Goal: Information Seeking & Learning: Learn about a topic

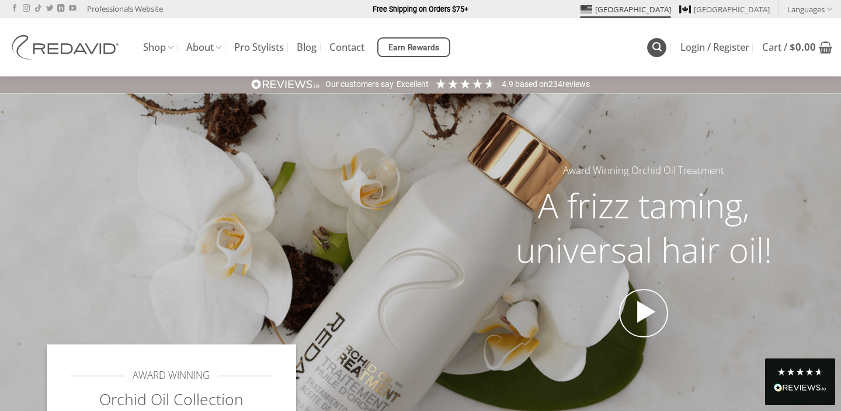
click at [657, 44] on icon "Search" at bounding box center [656, 46] width 9 height 11
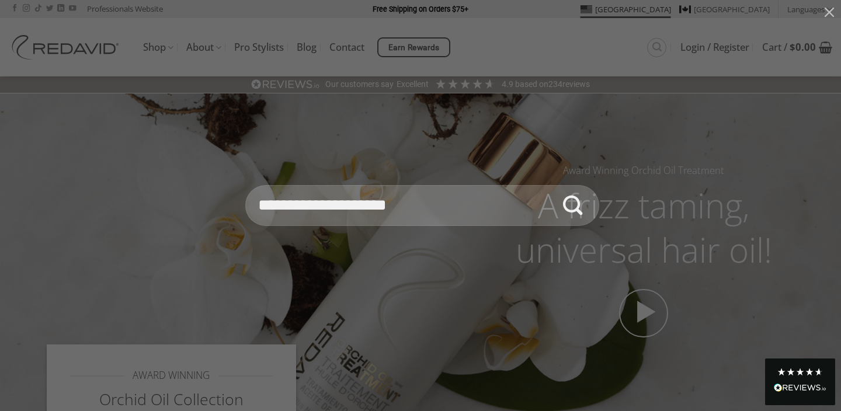
type input "**********"
click at [552, 185] on button "Submit" at bounding box center [572, 205] width 41 height 41
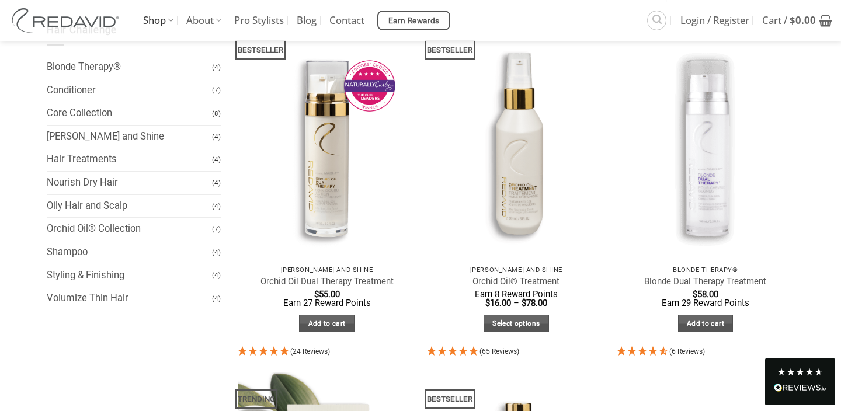
scroll to position [13, 0]
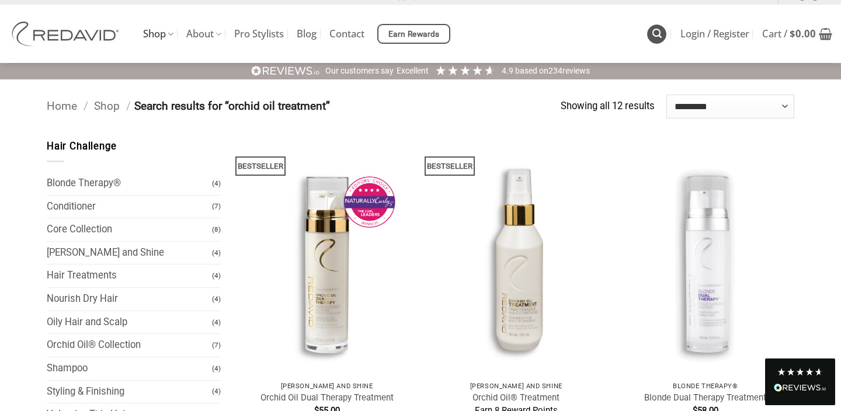
click at [658, 32] on icon "Search" at bounding box center [656, 33] width 9 height 11
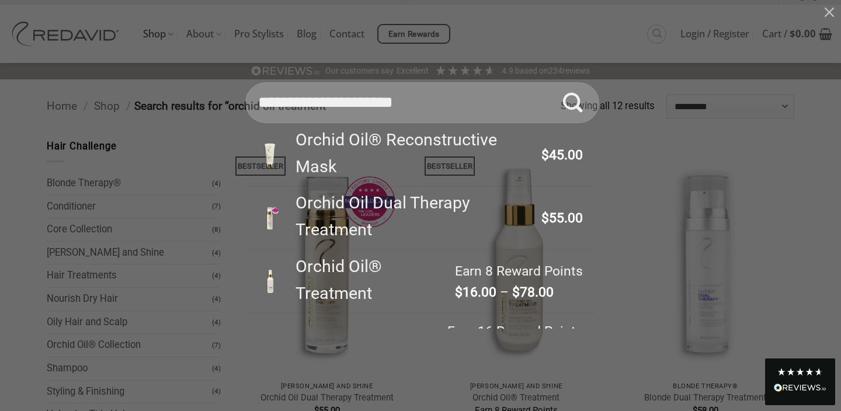
drag, startPoint x: 441, startPoint y: 98, endPoint x: 187, endPoint y: 93, distance: 254.6
click at [187, 93] on div "**********" at bounding box center [421, 205] width 806 height 246
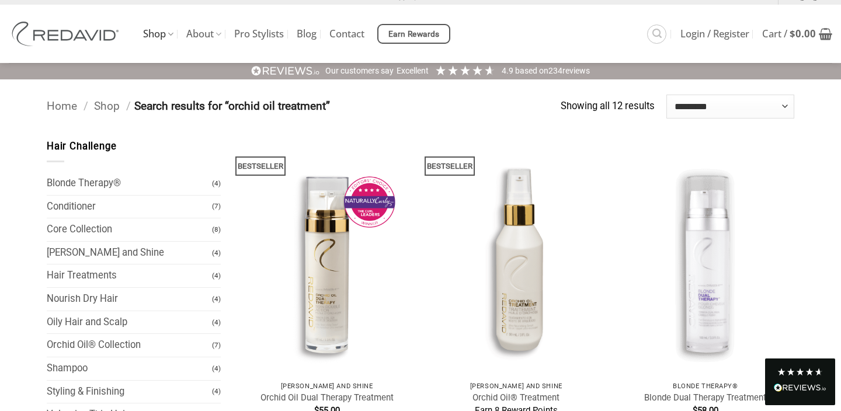
type input "*"
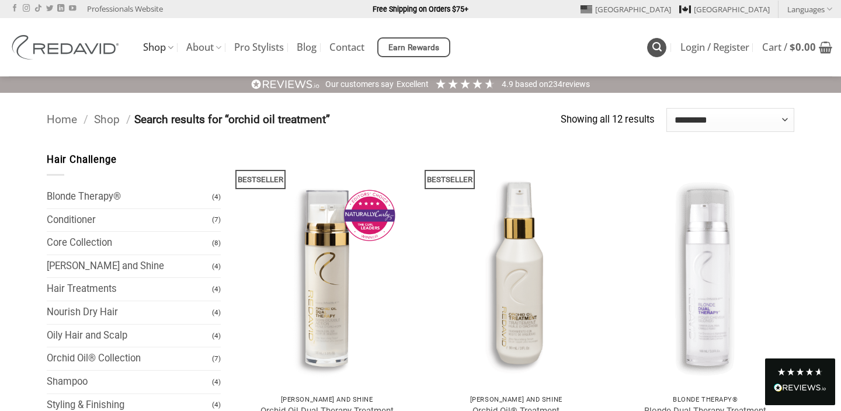
click at [652, 50] on icon "Search" at bounding box center [656, 46] width 9 height 11
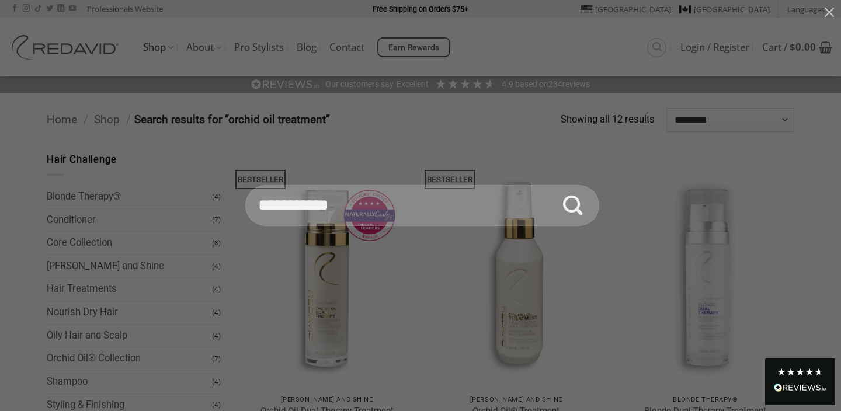
type input "**********"
click at [552, 185] on button "Submit" at bounding box center [572, 205] width 41 height 41
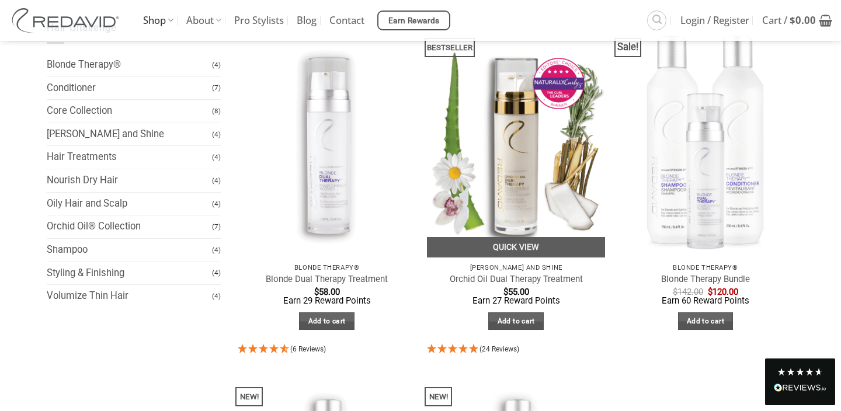
scroll to position [134, 0]
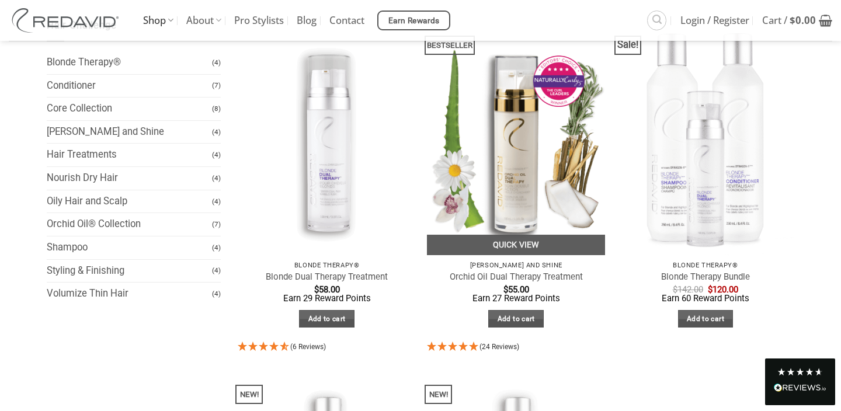
click at [509, 218] on img at bounding box center [516, 136] width 178 height 237
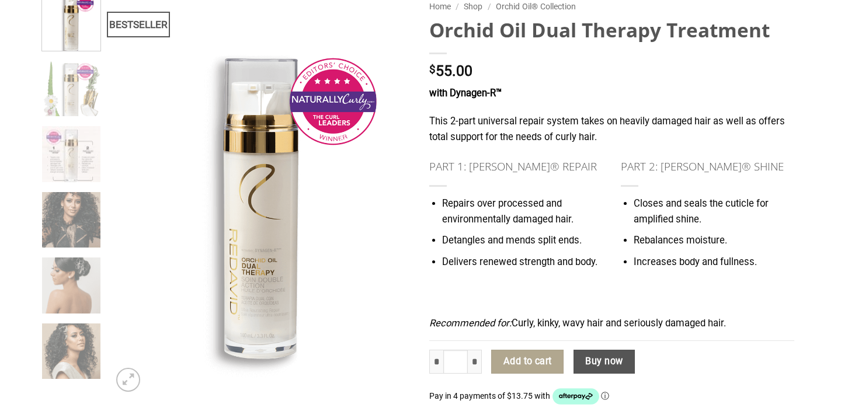
scroll to position [120, 0]
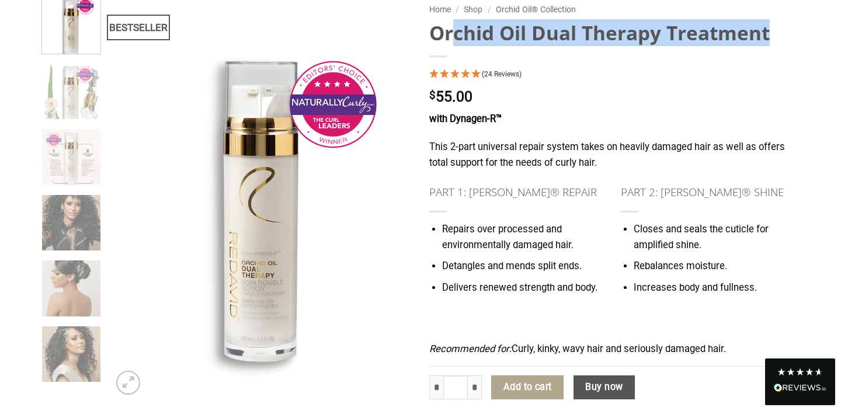
drag, startPoint x: 426, startPoint y: 43, endPoint x: 840, endPoint y: 56, distance: 414.2
copy div "Orchid Oil Dual Therapy Treatment"
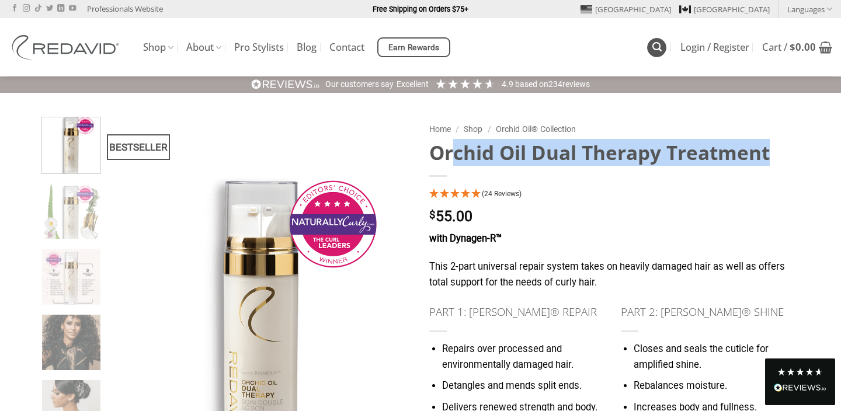
click at [657, 48] on icon "Search" at bounding box center [656, 46] width 9 height 11
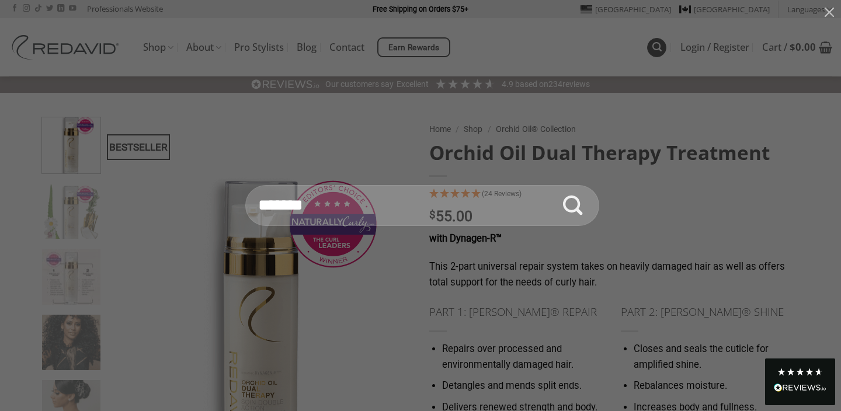
type input "*"
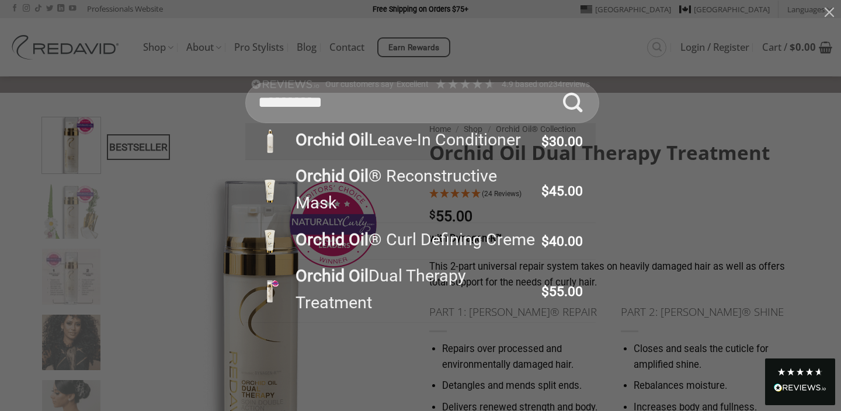
click at [500, 141] on div "Orchid Oil Leave-In Conditioner" at bounding box center [413, 140] width 252 height 27
type input "**********"
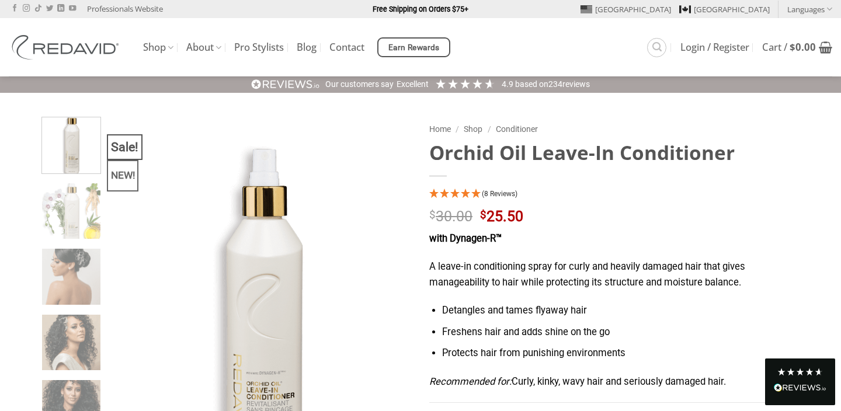
drag, startPoint x: 431, startPoint y: 151, endPoint x: 840, endPoint y: 163, distance: 409.5
click at [840, 163] on div "Sale! NEW! Home / Shop / Conditioner Orchid Oil Leave-In Conditioner (8 Reviews…" at bounding box center [420, 380] width 841 height 575
copy h1 "Orchid Oil Leave-In Conditioner"
click at [653, 55] on link "Search" at bounding box center [656, 47] width 19 height 19
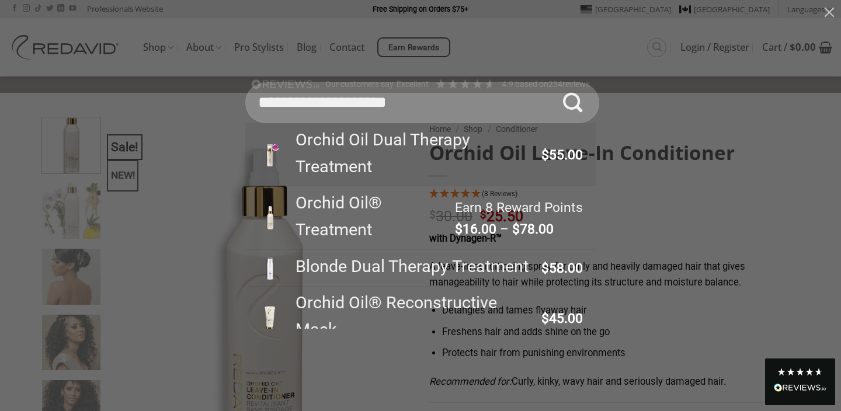
type input "**********"
click at [552, 82] on button "Submit" at bounding box center [572, 102] width 41 height 41
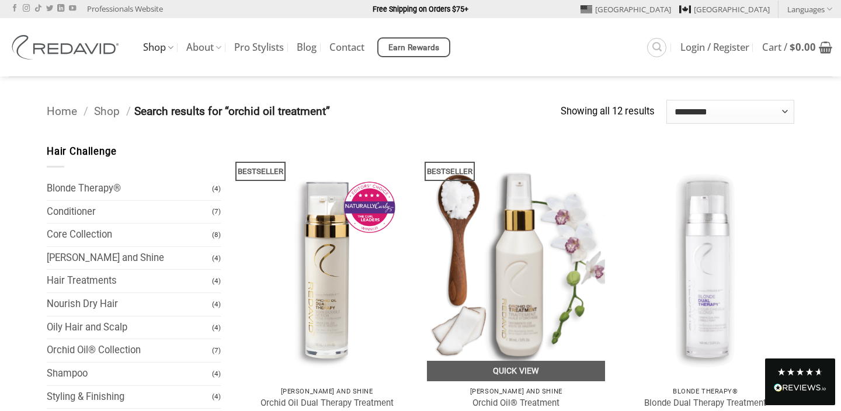
click at [507, 263] on img at bounding box center [516, 262] width 178 height 237
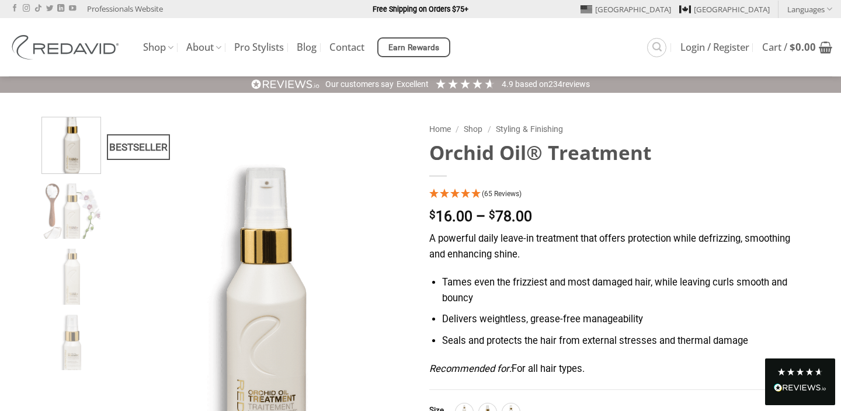
drag, startPoint x: 429, startPoint y: 154, endPoint x: 684, endPoint y: 155, distance: 254.6
click at [684, 155] on h1 "Orchid Oil® Treatment" at bounding box center [611, 152] width 365 height 25
copy h1 "Orchid Oil® Treatment"
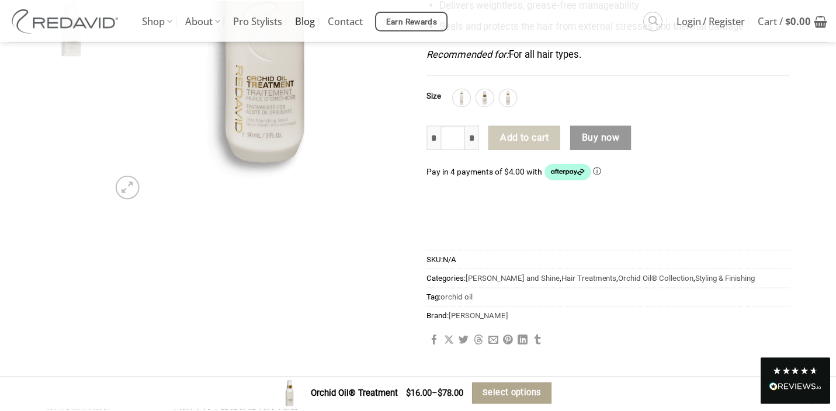
scroll to position [254, 0]
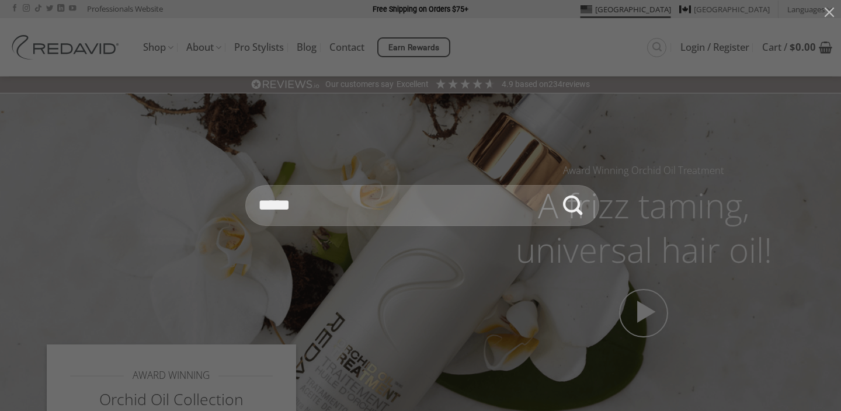
type input "*****"
click at [552, 185] on button "Submit" at bounding box center [572, 205] width 41 height 41
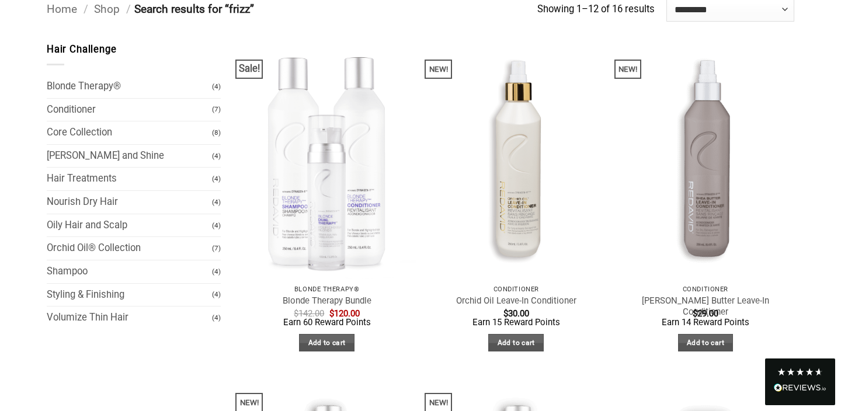
scroll to position [109, 0]
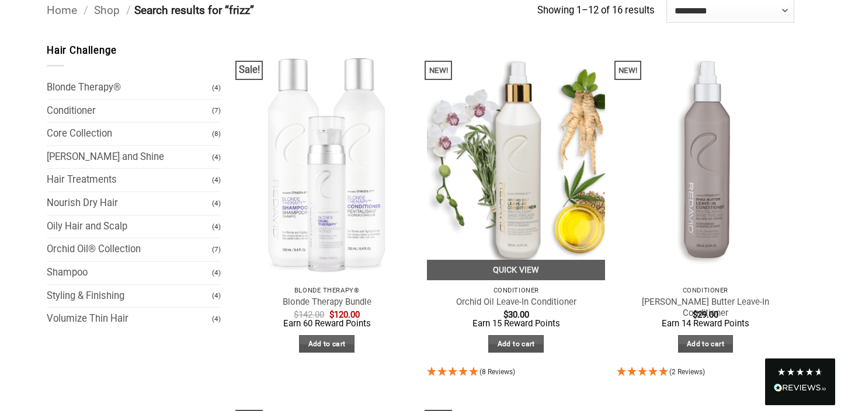
click at [474, 176] on img at bounding box center [516, 161] width 178 height 237
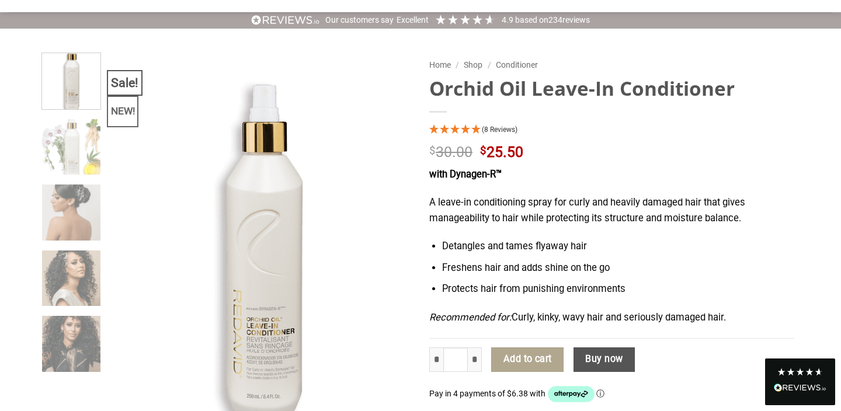
scroll to position [101, 0]
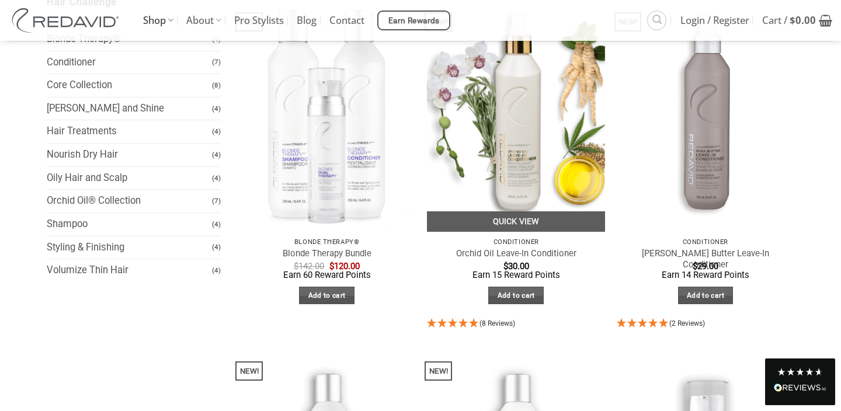
scroll to position [128, 0]
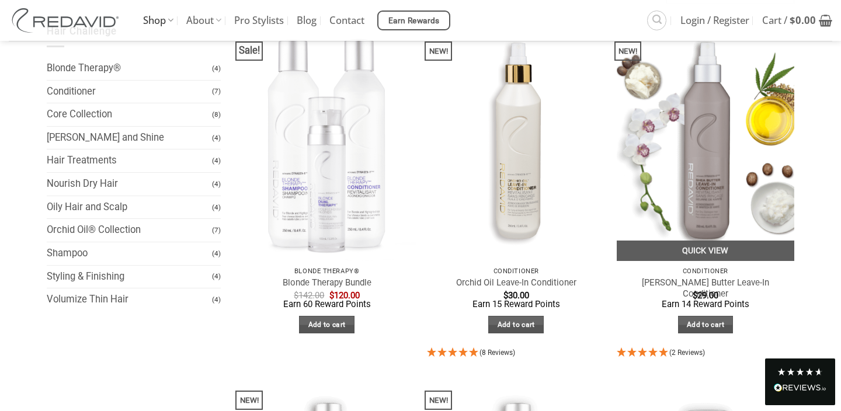
click at [688, 180] on img at bounding box center [706, 142] width 178 height 237
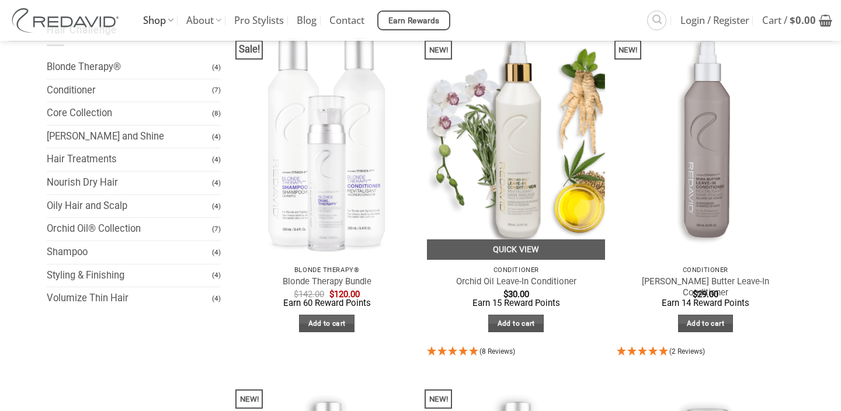
scroll to position [91, 0]
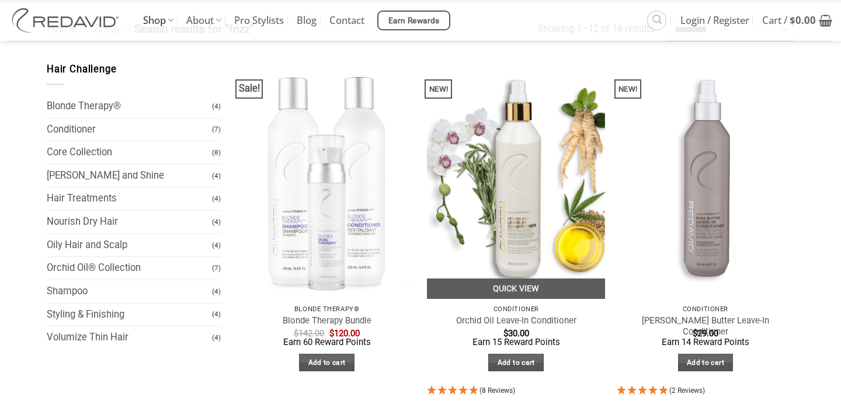
click at [537, 180] on img at bounding box center [516, 180] width 178 height 237
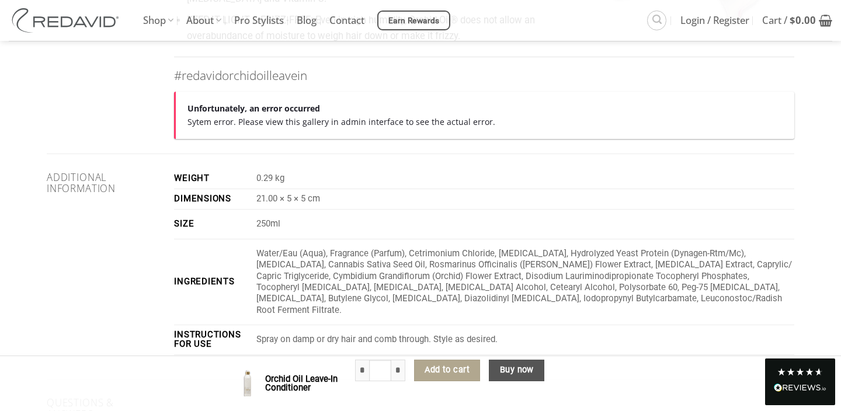
scroll to position [858, 0]
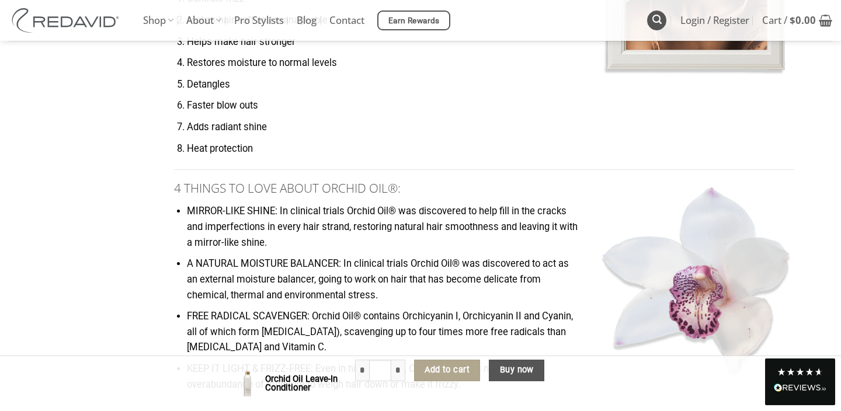
click at [656, 20] on icon "Search" at bounding box center [656, 19] width 9 height 11
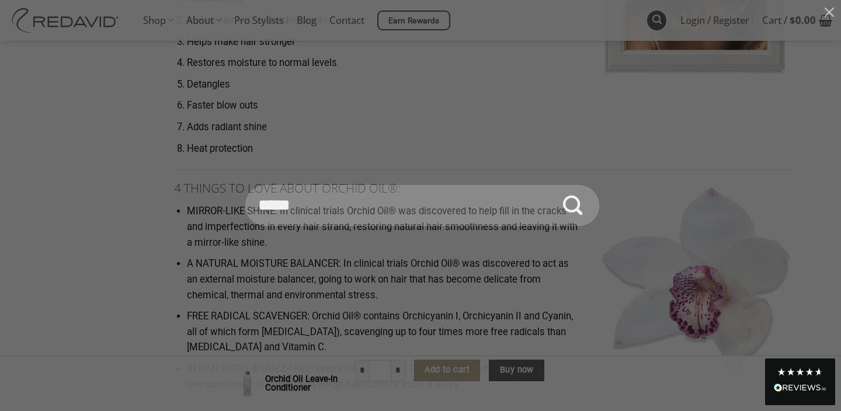
type input "*****"
click at [552, 185] on button "Submit" at bounding box center [572, 205] width 41 height 41
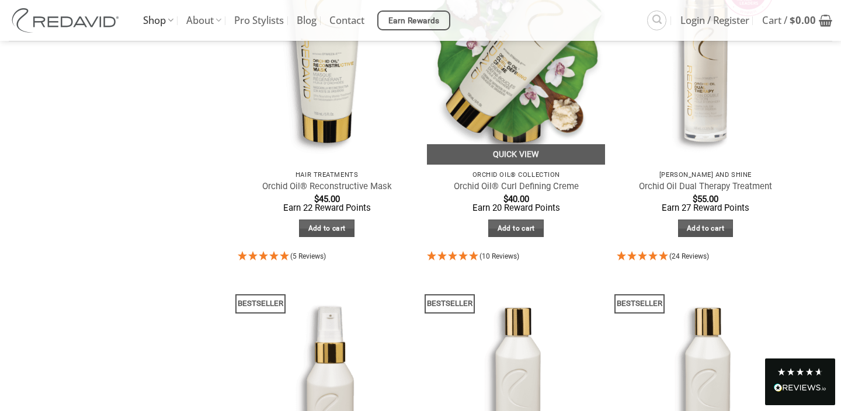
scroll to position [921, 0]
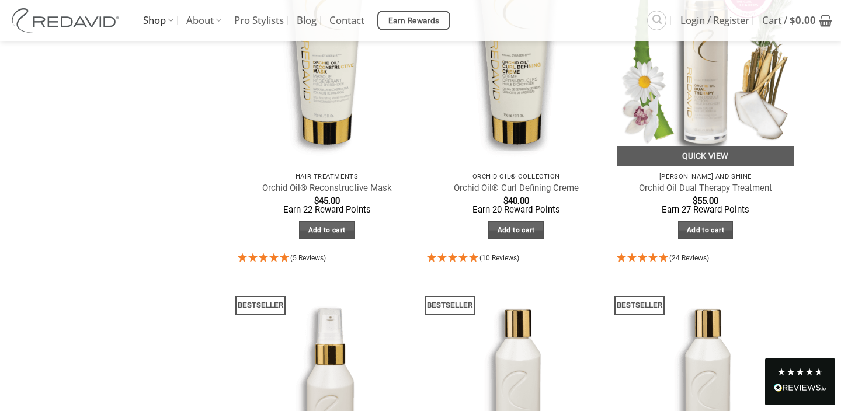
click at [691, 113] on img at bounding box center [706, 47] width 178 height 237
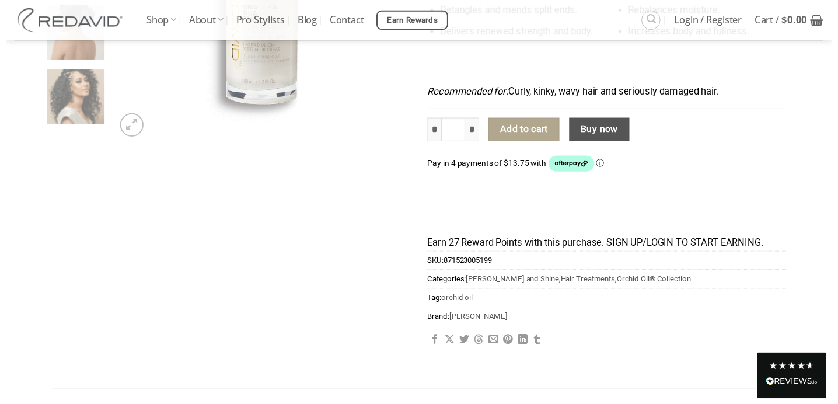
scroll to position [106, 0]
